Goal: Find specific page/section: Find specific page/section

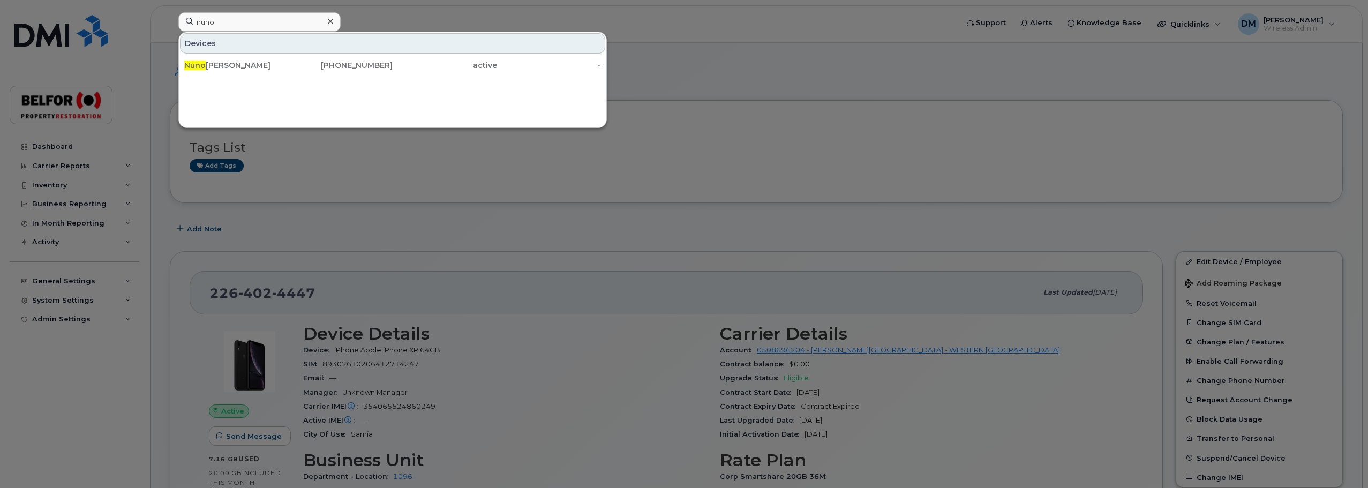
click at [208, 27] on input "nuno" at bounding box center [259, 21] width 162 height 19
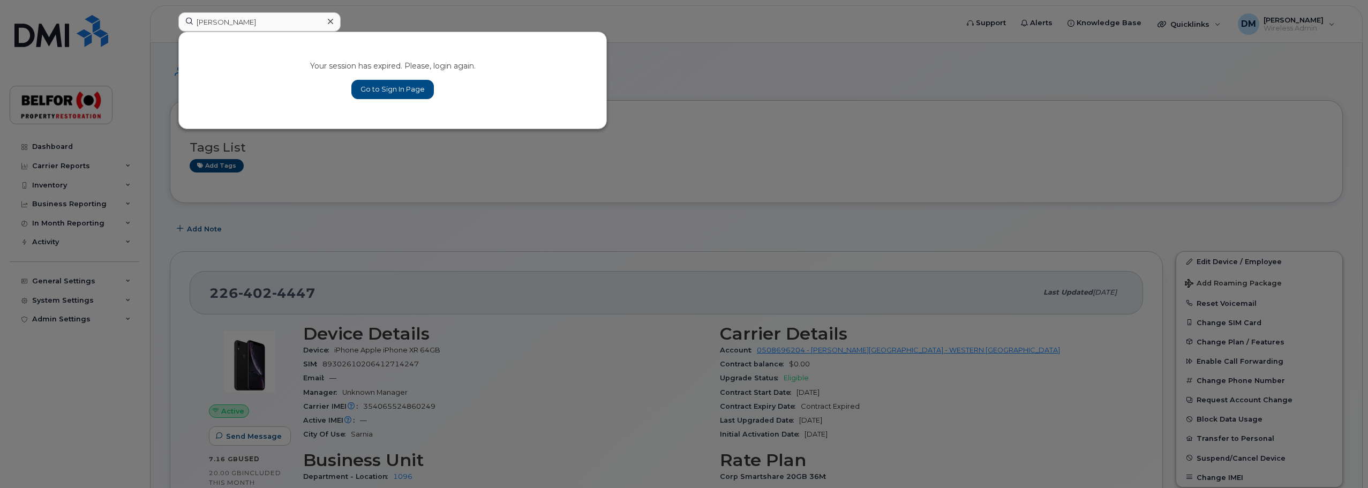
type input "[PERSON_NAME]"
click at [389, 88] on link "Go to Sign In Page" at bounding box center [392, 89] width 82 height 19
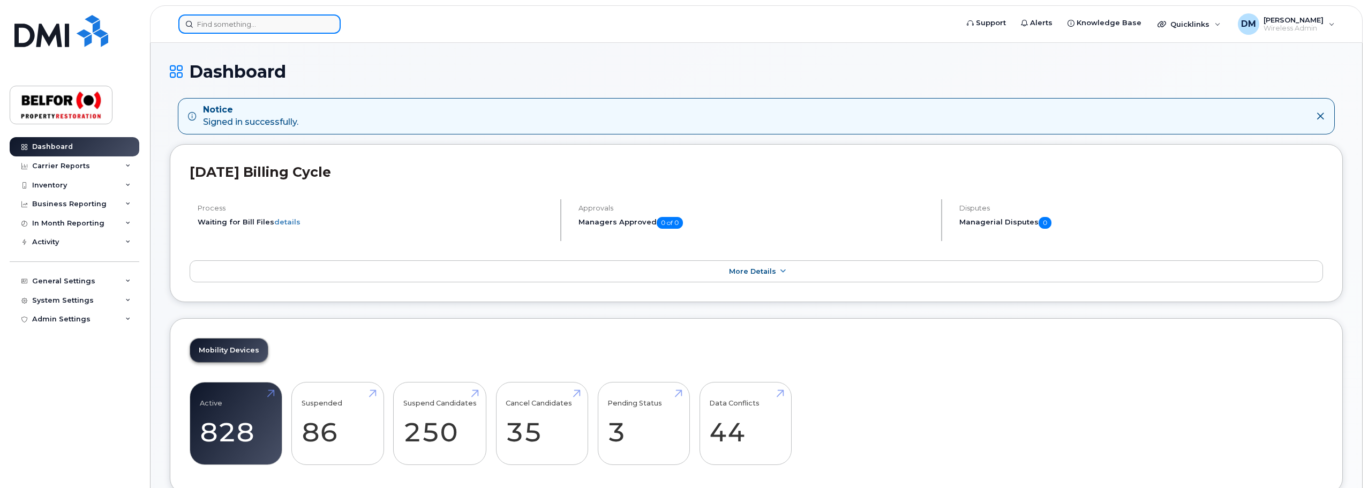
click at [212, 25] on input at bounding box center [259, 23] width 162 height 19
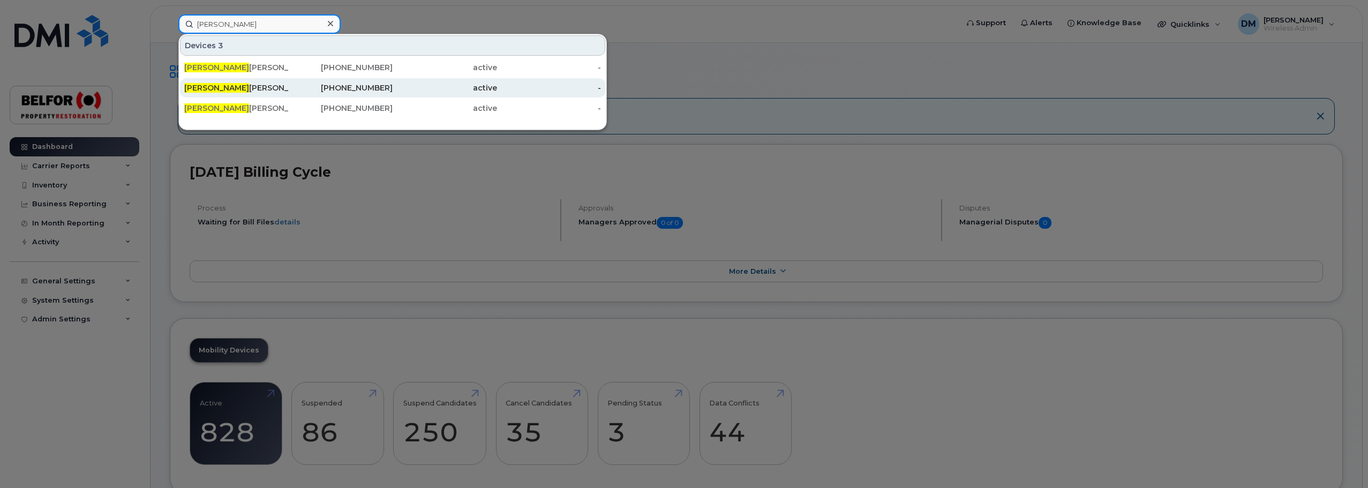
type input "[PERSON_NAME]"
click at [232, 91] on div "[PERSON_NAME]" at bounding box center [236, 87] width 104 height 11
